Goal: Task Accomplishment & Management: Use online tool/utility

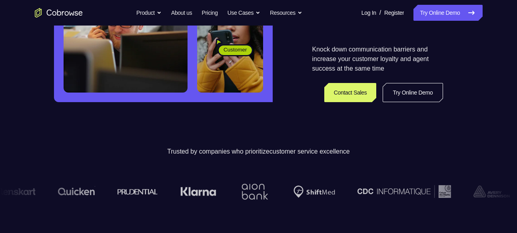
scroll to position [168, 0]
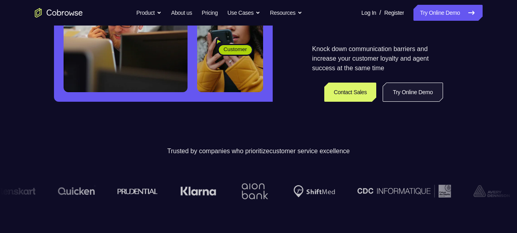
click at [395, 89] on link "Try Online Demo" at bounding box center [413, 92] width 60 height 19
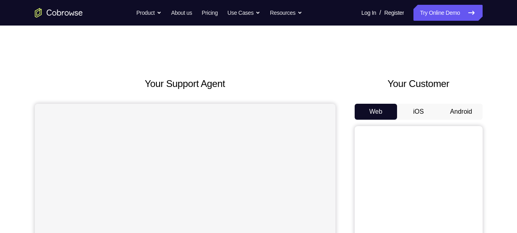
click at [465, 114] on button "Android" at bounding box center [461, 112] width 43 height 16
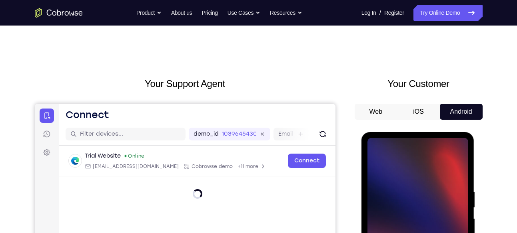
scroll to position [105, 0]
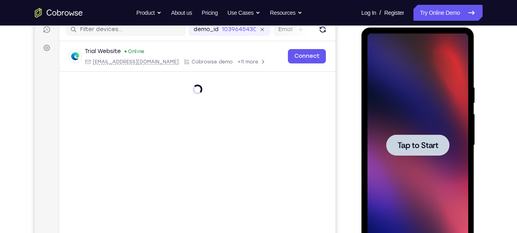
click at [406, 148] on span "Tap to Start" at bounding box center [417, 146] width 41 height 8
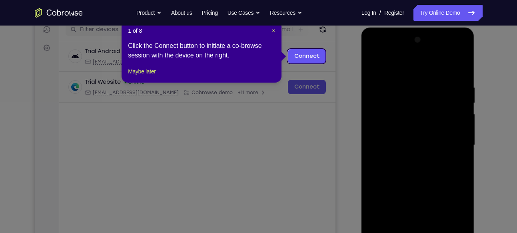
click at [337, 65] on icon at bounding box center [261, 116] width 523 height 233
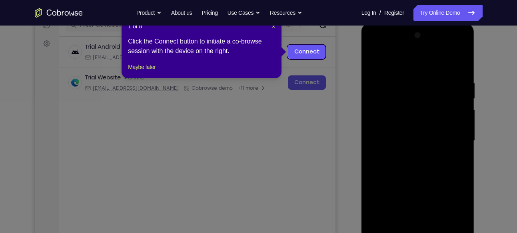
scroll to position [107, 0]
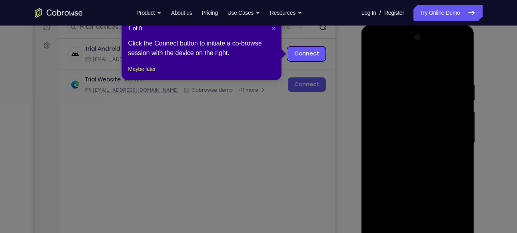
click at [273, 27] on span "×" at bounding box center [273, 28] width 3 height 6
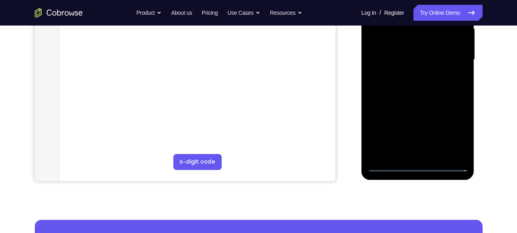
scroll to position [191, 0]
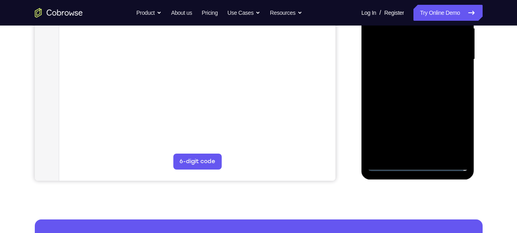
click at [415, 166] on div at bounding box center [417, 60] width 101 height 224
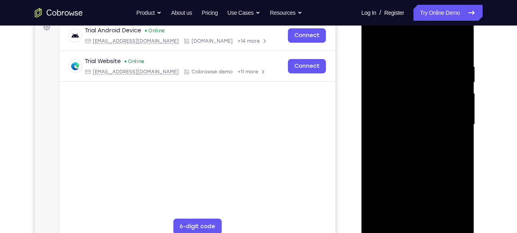
scroll to position [125, 0]
click at [460, 201] on div at bounding box center [417, 126] width 101 height 224
click at [422, 58] on div at bounding box center [417, 126] width 101 height 224
click at [406, 46] on div at bounding box center [417, 126] width 101 height 224
click at [454, 121] on div at bounding box center [417, 126] width 101 height 224
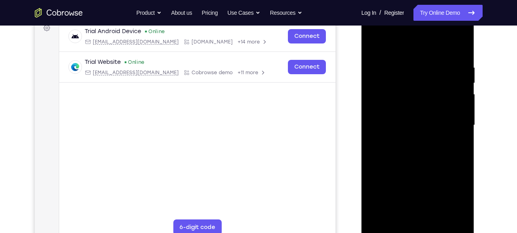
scroll to position [134, 0]
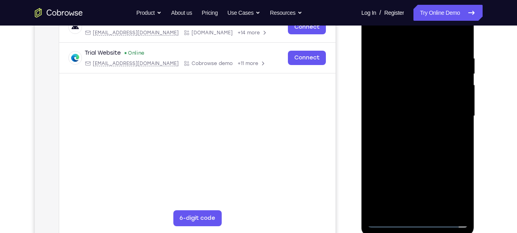
click at [407, 132] on div at bounding box center [417, 116] width 101 height 224
click at [412, 110] on div at bounding box center [417, 116] width 101 height 224
click at [393, 100] on div at bounding box center [417, 116] width 101 height 224
click at [393, 115] on div at bounding box center [417, 116] width 101 height 224
click at [391, 118] on div at bounding box center [417, 116] width 101 height 224
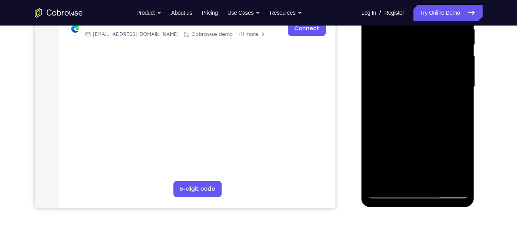
scroll to position [164, 0]
click at [449, 178] on div at bounding box center [417, 87] width 101 height 224
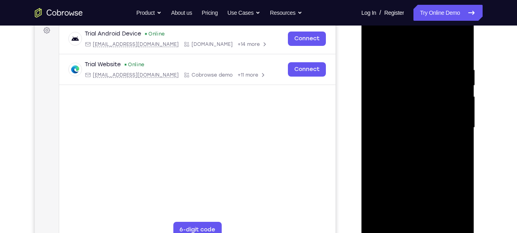
scroll to position [136, 0]
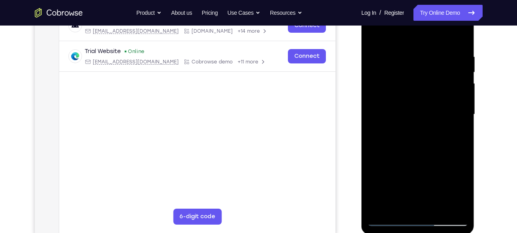
click at [457, 203] on div at bounding box center [417, 115] width 101 height 224
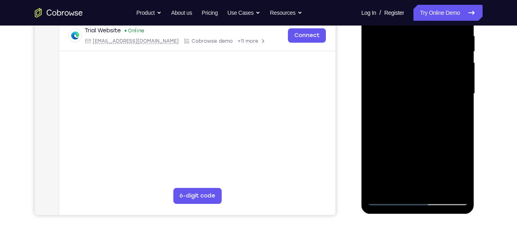
scroll to position [157, 0]
click at [458, 185] on div at bounding box center [417, 94] width 101 height 224
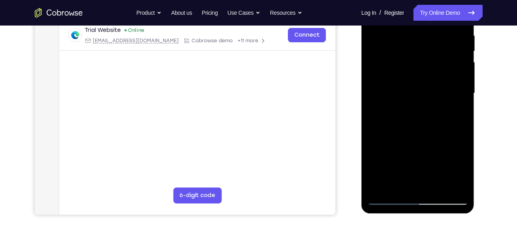
click at [458, 185] on div at bounding box center [417, 94] width 101 height 224
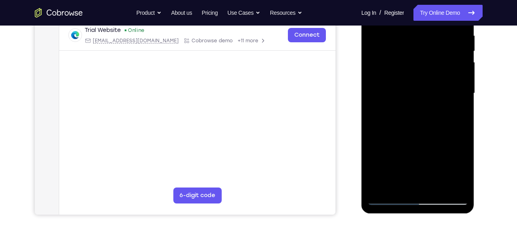
click at [458, 185] on div at bounding box center [417, 94] width 101 height 224
click at [389, 119] on div at bounding box center [417, 94] width 101 height 224
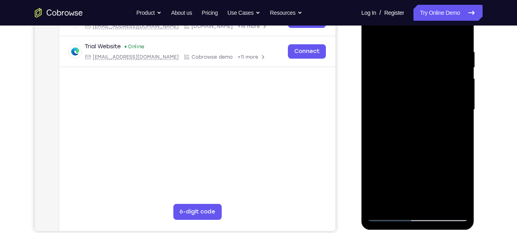
scroll to position [140, 0]
click at [461, 42] on div at bounding box center [417, 110] width 101 height 224
click at [430, 154] on div at bounding box center [417, 110] width 101 height 224
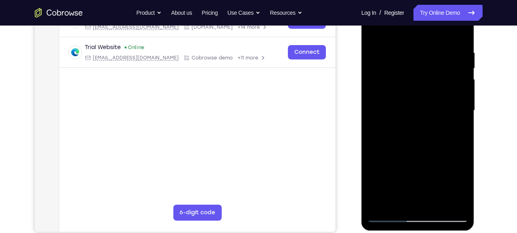
scroll to position [139, 0]
drag, startPoint x: 436, startPoint y: 147, endPoint x: 438, endPoint y: 110, distance: 36.4
click at [438, 110] on div at bounding box center [417, 111] width 101 height 224
click at [438, 207] on div at bounding box center [417, 111] width 101 height 224
click at [411, 153] on div at bounding box center [417, 111] width 101 height 224
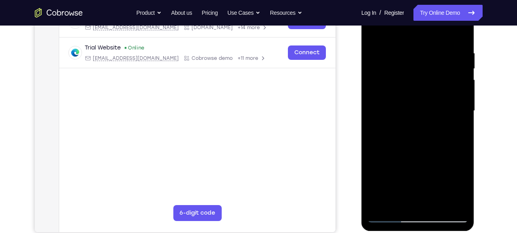
click at [427, 112] on div at bounding box center [417, 111] width 101 height 224
click at [375, 34] on div at bounding box center [417, 111] width 101 height 224
drag, startPoint x: 405, startPoint y: 162, endPoint x: 410, endPoint y: 117, distance: 45.4
click at [410, 117] on div at bounding box center [417, 111] width 101 height 224
click at [400, 169] on div at bounding box center [417, 111] width 101 height 224
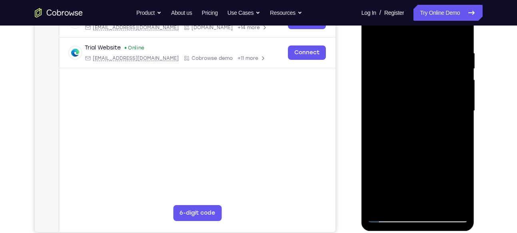
click at [370, 30] on div at bounding box center [417, 111] width 101 height 224
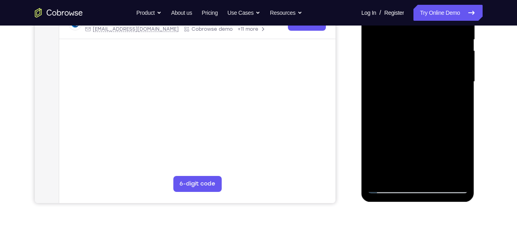
click at [452, 179] on div at bounding box center [417, 82] width 101 height 224
click at [402, 177] on div at bounding box center [417, 82] width 101 height 224
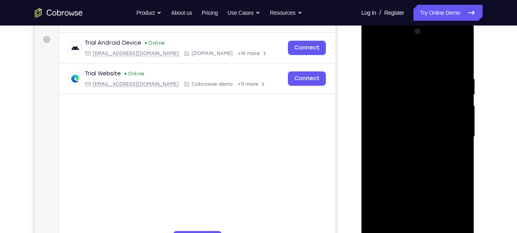
scroll to position [113, 0]
click at [415, 59] on div at bounding box center [417, 138] width 101 height 224
click at [394, 67] on div at bounding box center [417, 138] width 101 height 224
click at [383, 70] on div at bounding box center [417, 138] width 101 height 224
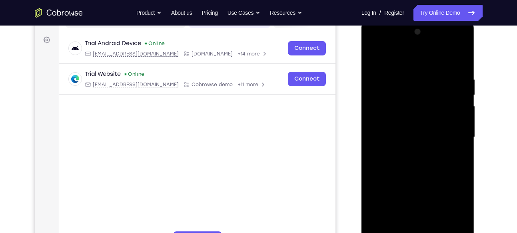
drag, startPoint x: 401, startPoint y: 86, endPoint x: 397, endPoint y: 108, distance: 22.7
click at [397, 108] on div at bounding box center [417, 138] width 101 height 224
click at [383, 79] on div at bounding box center [417, 138] width 101 height 224
click at [375, 56] on div at bounding box center [417, 138] width 101 height 224
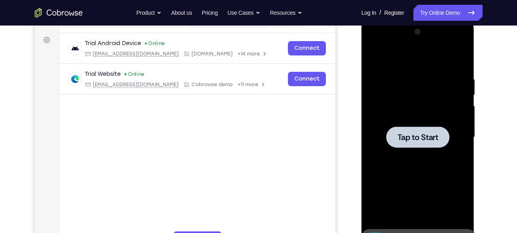
click at [409, 130] on div at bounding box center [417, 137] width 63 height 21
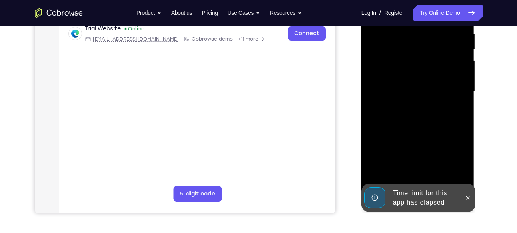
scroll to position [159, 0]
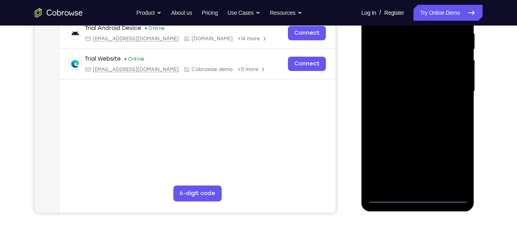
click at [413, 197] on div at bounding box center [417, 92] width 101 height 224
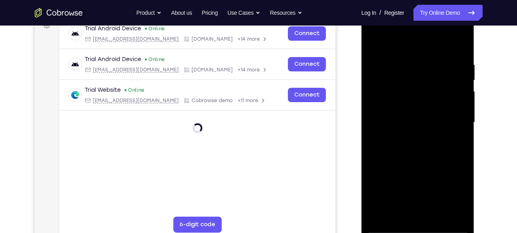
scroll to position [128, 0]
click at [451, 187] on div at bounding box center [417, 122] width 101 height 224
click at [410, 48] on div at bounding box center [417, 122] width 101 height 224
click at [447, 121] on div at bounding box center [417, 122] width 101 height 224
click at [411, 137] on div at bounding box center [417, 122] width 101 height 224
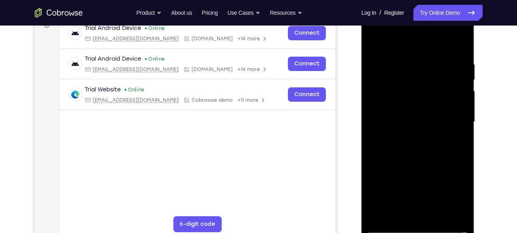
click at [418, 118] on div at bounding box center [417, 122] width 101 height 224
click at [401, 106] on div at bounding box center [417, 122] width 101 height 224
click at [402, 126] on div at bounding box center [417, 122] width 101 height 224
click at [458, 56] on div at bounding box center [417, 122] width 101 height 224
click at [459, 53] on div at bounding box center [417, 122] width 101 height 224
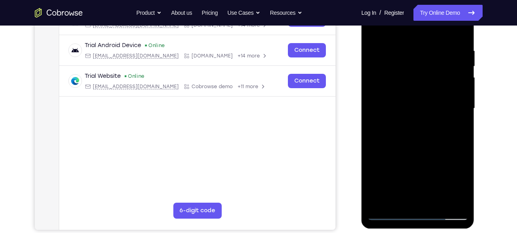
scroll to position [142, 0]
click at [396, 205] on div at bounding box center [417, 108] width 101 height 224
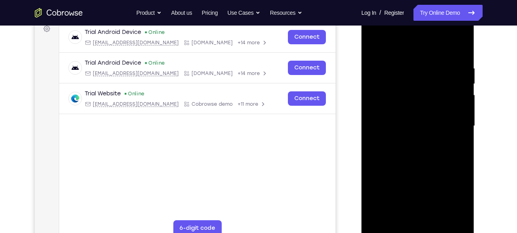
scroll to position [124, 0]
drag, startPoint x: 404, startPoint y: 49, endPoint x: 401, endPoint y: 31, distance: 17.9
click at [401, 31] on div at bounding box center [417, 127] width 101 height 224
click at [400, 47] on div at bounding box center [417, 127] width 101 height 224
click at [401, 73] on div at bounding box center [417, 127] width 101 height 224
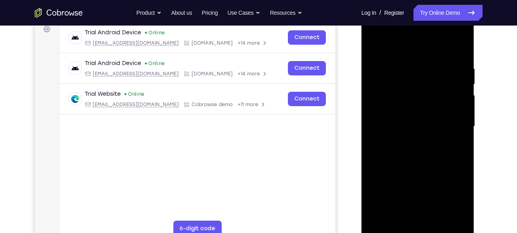
click at [380, 71] on div at bounding box center [417, 127] width 101 height 224
click at [374, 46] on div at bounding box center [417, 127] width 101 height 224
click at [453, 47] on div at bounding box center [417, 127] width 101 height 224
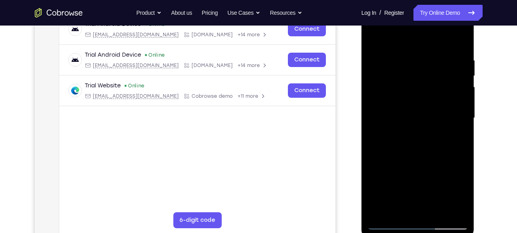
click at [379, 210] on div at bounding box center [417, 118] width 101 height 224
click at [461, 35] on div at bounding box center [417, 118] width 101 height 224
click at [427, 52] on div at bounding box center [417, 118] width 101 height 224
click at [373, 39] on div at bounding box center [417, 118] width 101 height 224
click at [373, 40] on div at bounding box center [417, 118] width 101 height 224
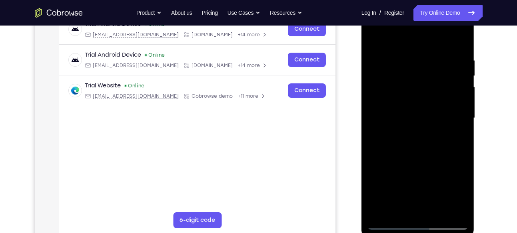
click at [431, 210] on div at bounding box center [417, 118] width 101 height 224
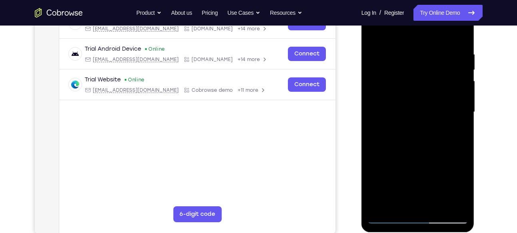
scroll to position [133, 0]
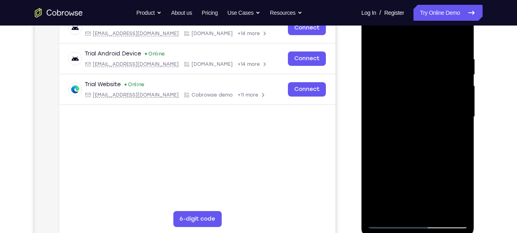
click at [439, 212] on div at bounding box center [417, 117] width 101 height 224
click at [416, 156] on div at bounding box center [417, 117] width 101 height 224
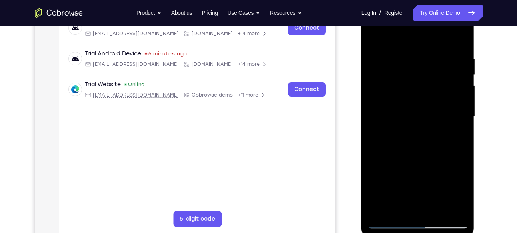
click at [416, 156] on div at bounding box center [417, 117] width 101 height 224
click at [374, 39] on div at bounding box center [417, 117] width 101 height 224
click at [400, 48] on div at bounding box center [417, 117] width 101 height 224
click at [395, 73] on div at bounding box center [417, 117] width 101 height 224
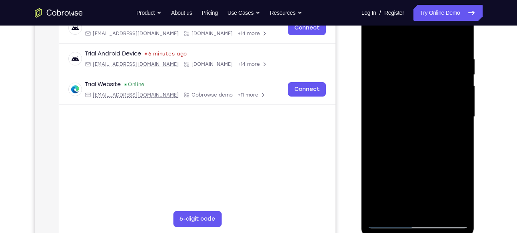
click at [455, 136] on div at bounding box center [417, 117] width 101 height 224
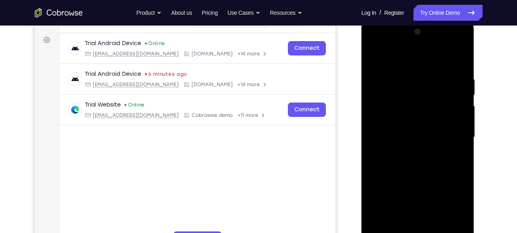
scroll to position [112, 0]
click at [373, 57] on div at bounding box center [417, 138] width 101 height 224
click at [414, 157] on div at bounding box center [417, 138] width 101 height 224
click at [416, 155] on div at bounding box center [417, 138] width 101 height 224
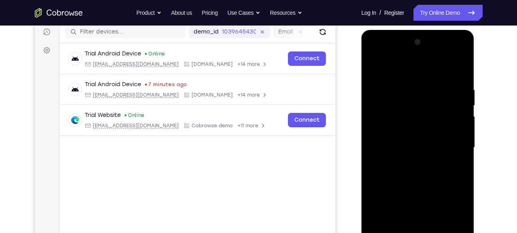
scroll to position [102, 0]
click at [371, 70] on div at bounding box center [417, 148] width 101 height 224
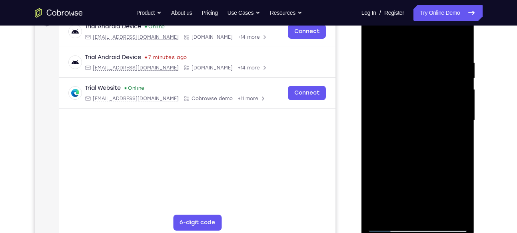
scroll to position [102, 0]
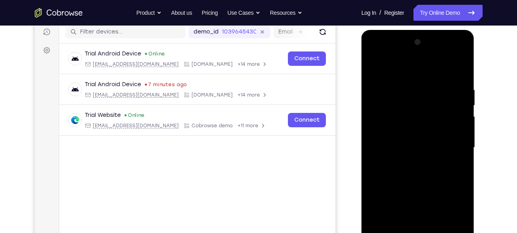
click at [425, 78] on div at bounding box center [417, 148] width 101 height 224
click at [410, 105] on div at bounding box center [417, 148] width 101 height 224
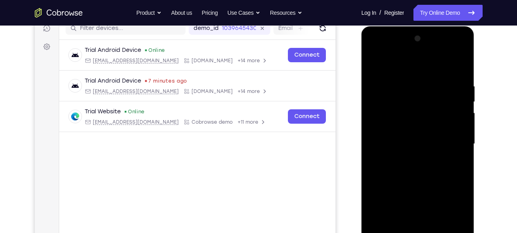
scroll to position [105, 0]
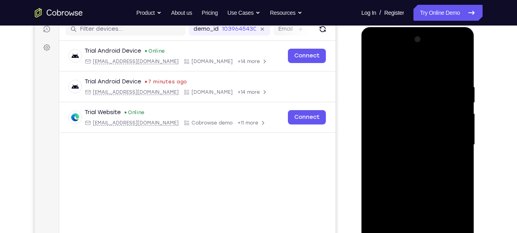
click at [372, 65] on div at bounding box center [417, 145] width 101 height 224
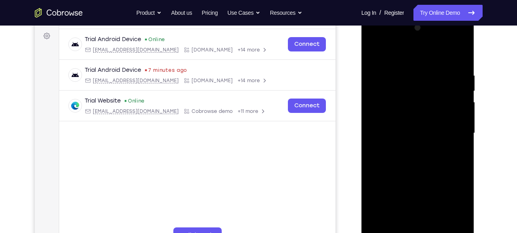
scroll to position [116, 0]
click at [395, 182] on div at bounding box center [417, 134] width 101 height 224
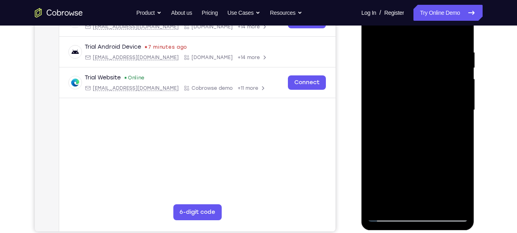
scroll to position [136, 0]
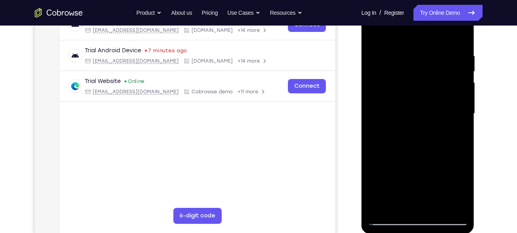
click at [376, 38] on div at bounding box center [417, 114] width 101 height 224
click at [405, 110] on div at bounding box center [417, 114] width 101 height 224
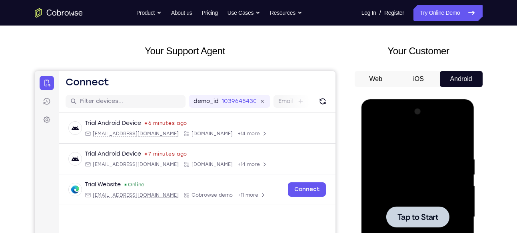
scroll to position [32, 0]
